Goal: Check status

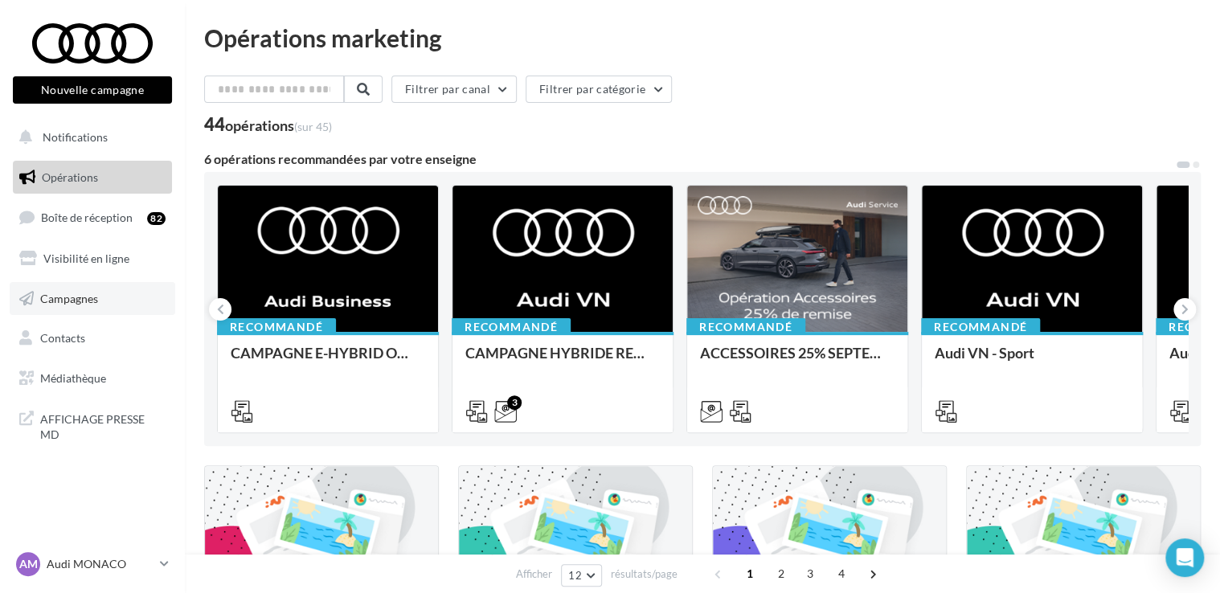
click at [55, 301] on span "Campagnes" at bounding box center [69, 298] width 58 height 14
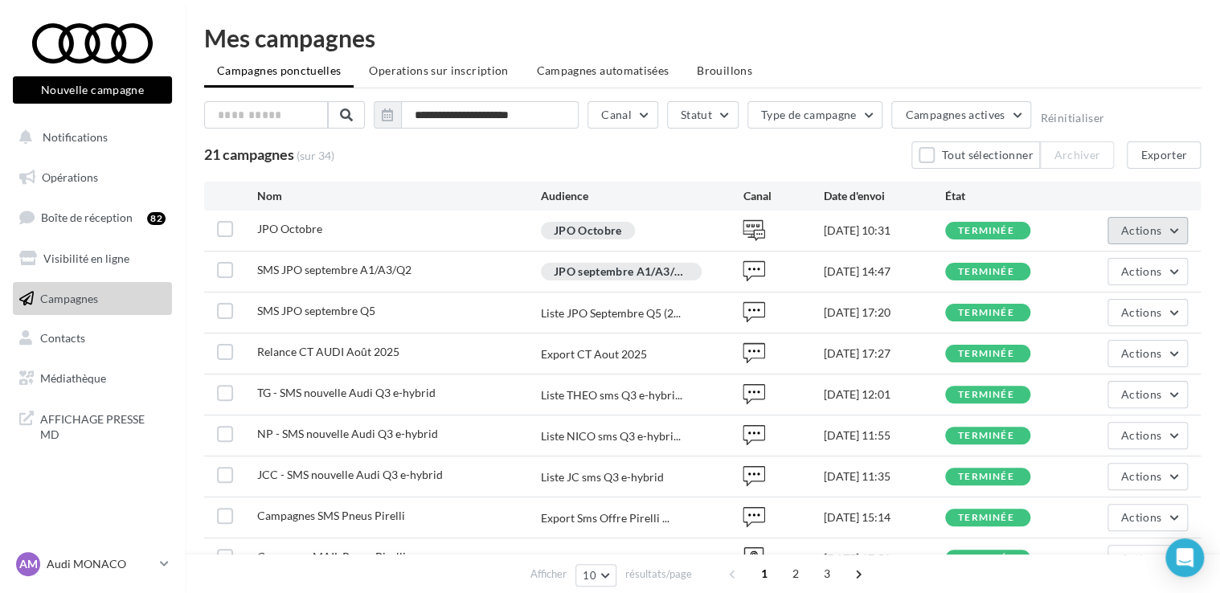
click at [1143, 236] on button "Actions" at bounding box center [1147, 230] width 80 height 27
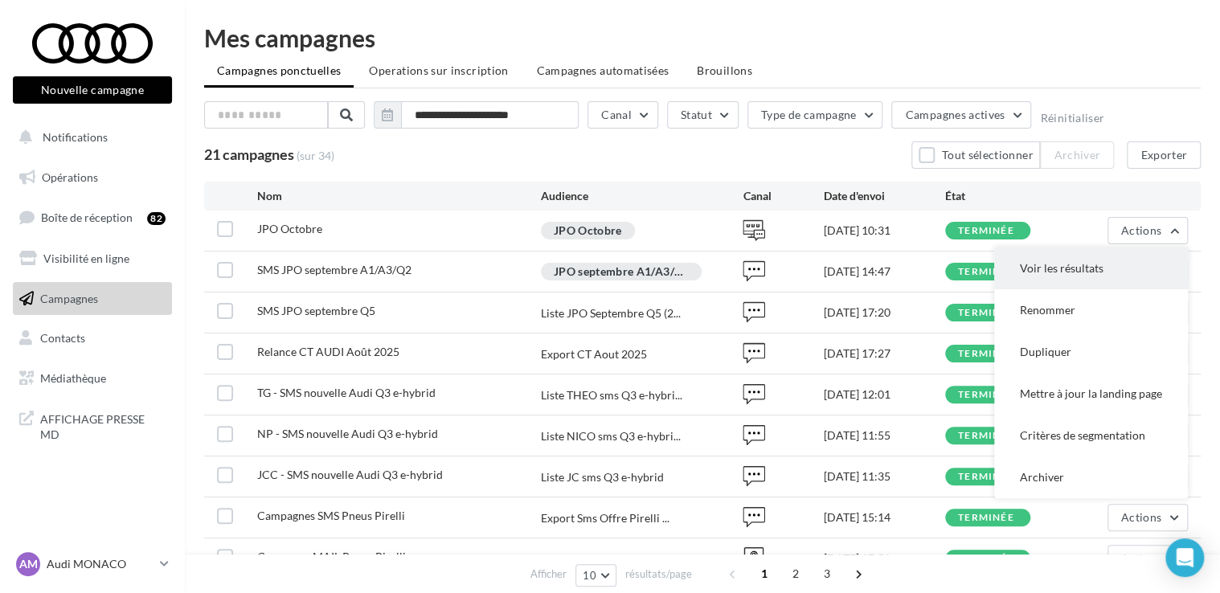
click at [1077, 266] on button "Voir les résultats" at bounding box center [1091, 269] width 194 height 42
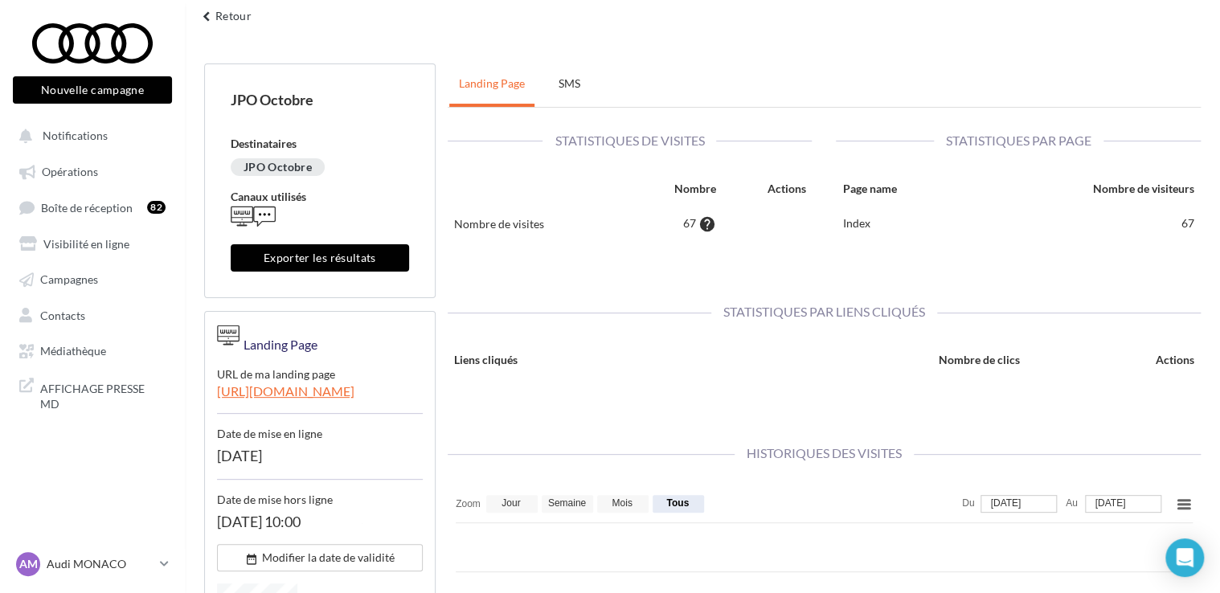
scroll to position [59, 0]
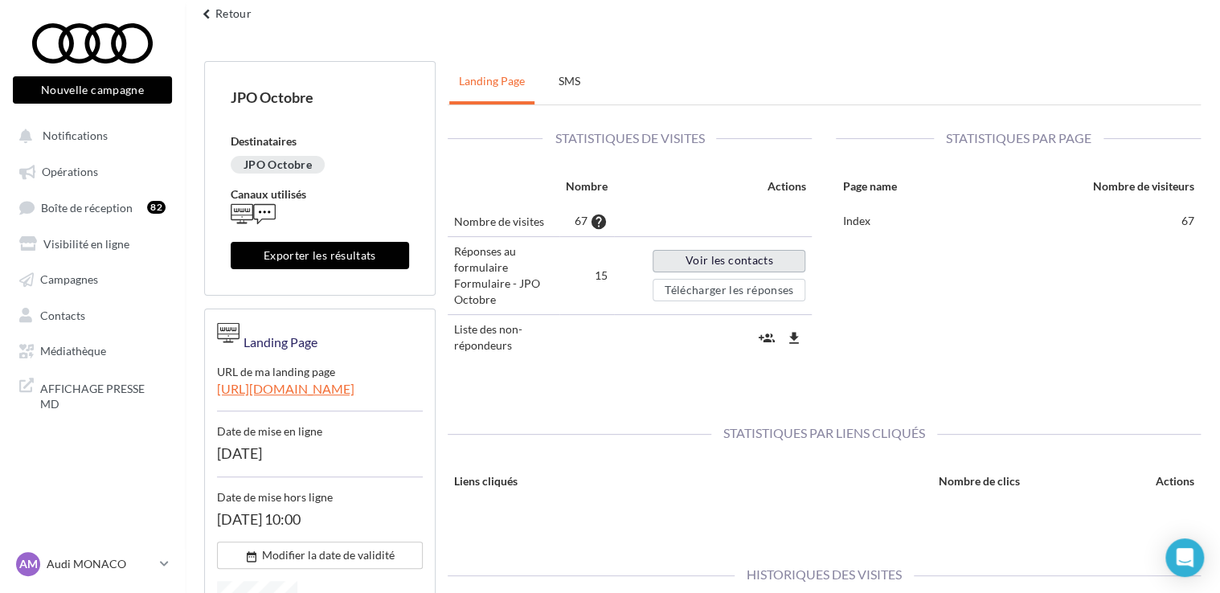
click at [742, 263] on link "Voir les contacts" at bounding box center [729, 261] width 153 height 23
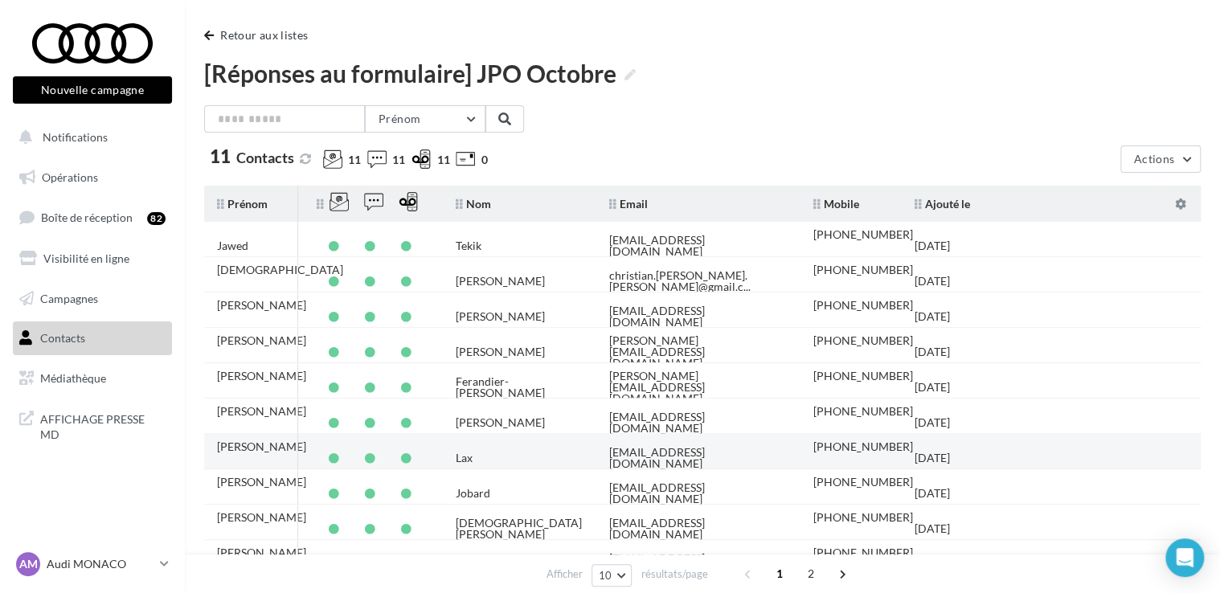
scroll to position [115, 0]
